Goal: Transaction & Acquisition: Purchase product/service

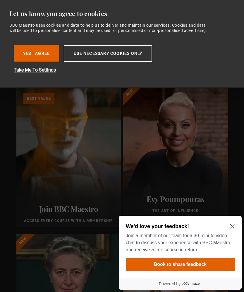
click at [38, 61] on button "Yes I Agree" at bounding box center [36, 53] width 45 height 16
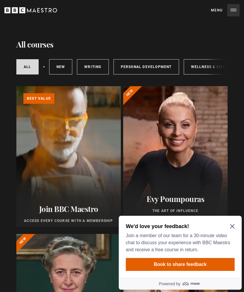
click at [234, 225] on icon "Close Maze Prompt" at bounding box center [232, 226] width 4 height 4
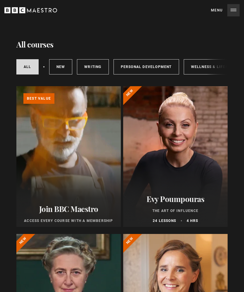
click at [96, 66] on link "Writing" at bounding box center [93, 66] width 32 height 15
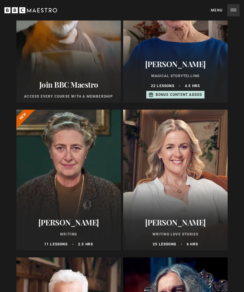
scroll to position [107, 0]
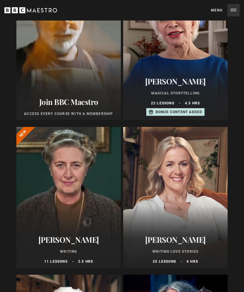
click at [78, 209] on div at bounding box center [68, 197] width 105 height 141
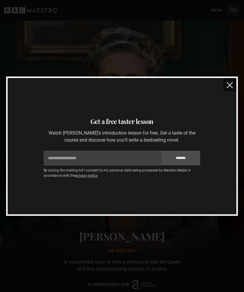
click at [230, 85] on img "close" at bounding box center [230, 85] width 6 height 6
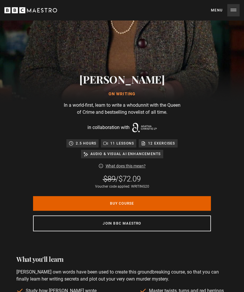
scroll to position [157, 0]
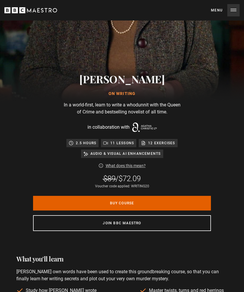
click at [222, 259] on h2 "What you'll learn" at bounding box center [121, 258] width 211 height 9
